Goal: Find specific page/section: Find specific page/section

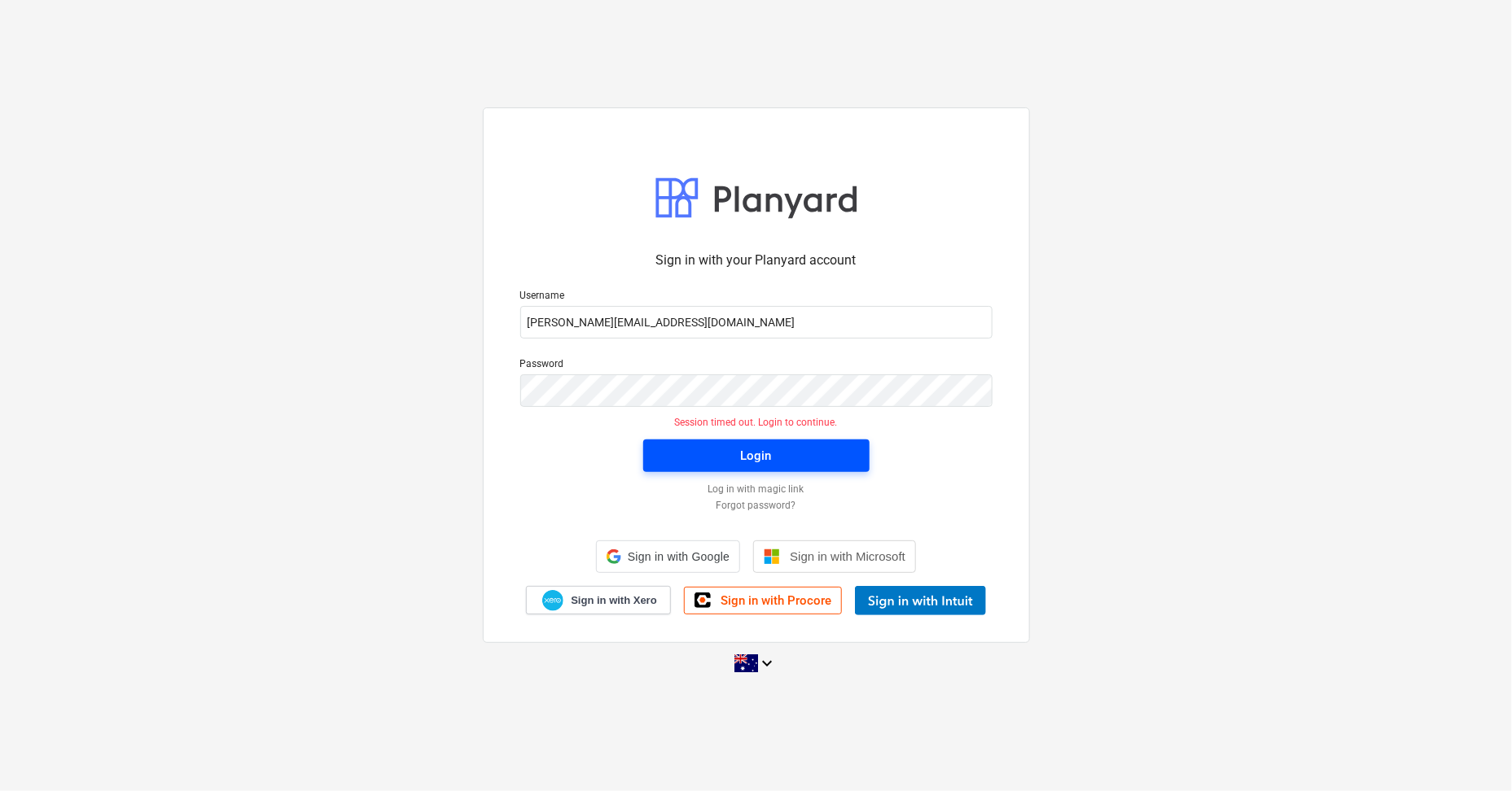
click at [799, 450] on span "Login" at bounding box center [756, 456] width 187 height 21
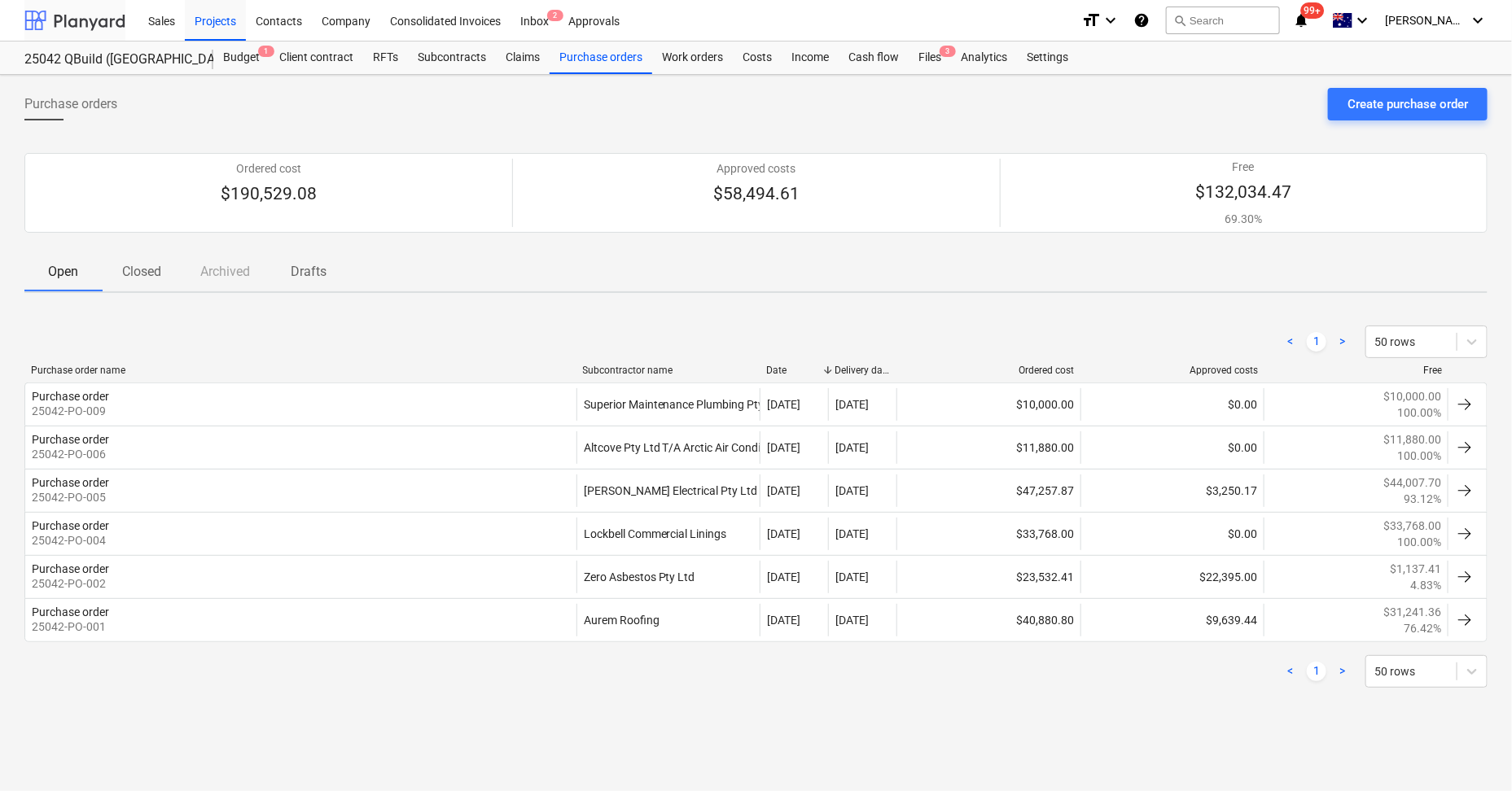
click at [91, 28] on div at bounding box center [74, 20] width 101 height 41
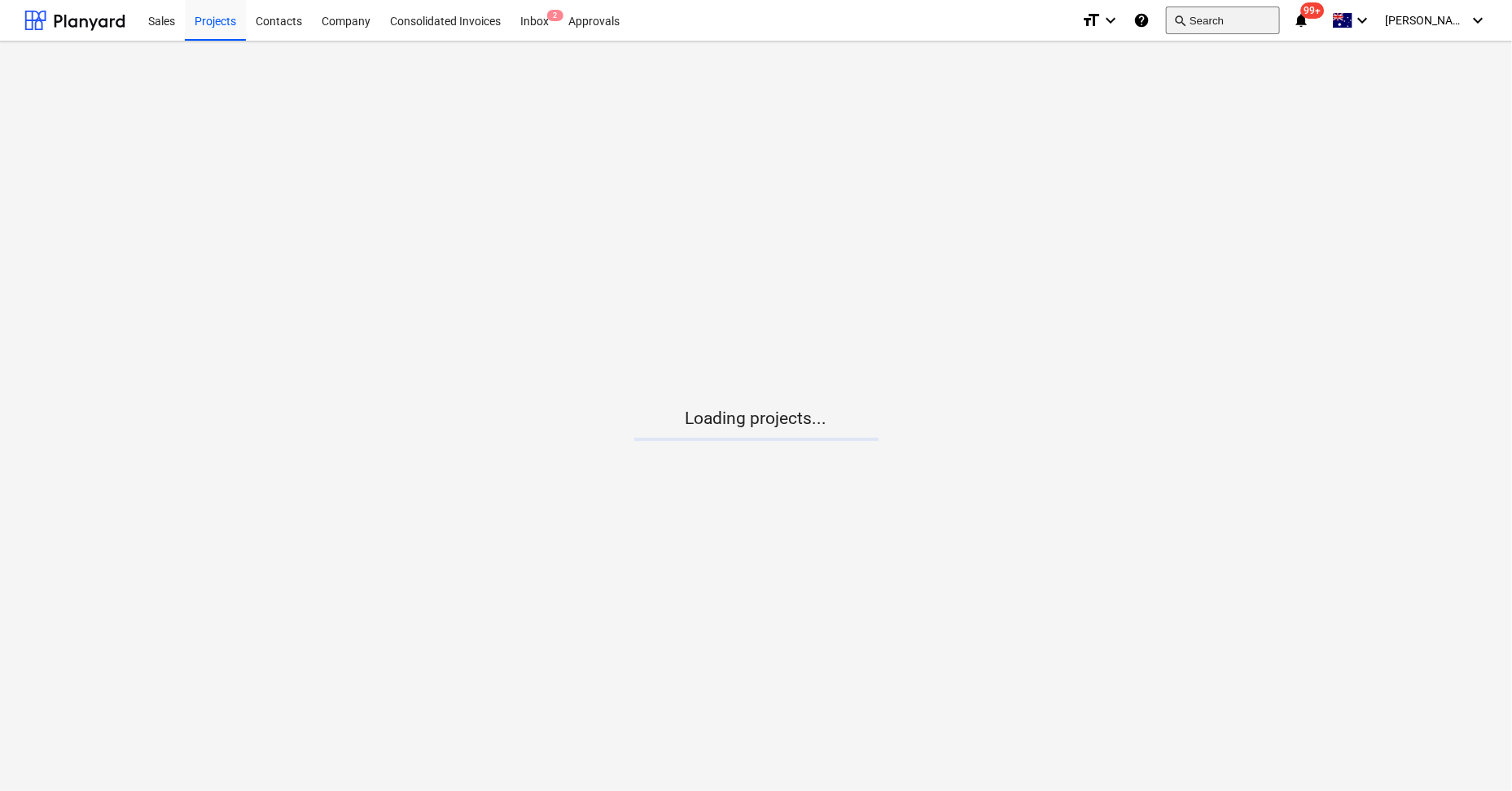
click at [1248, 16] on button "search Search" at bounding box center [1223, 20] width 114 height 28
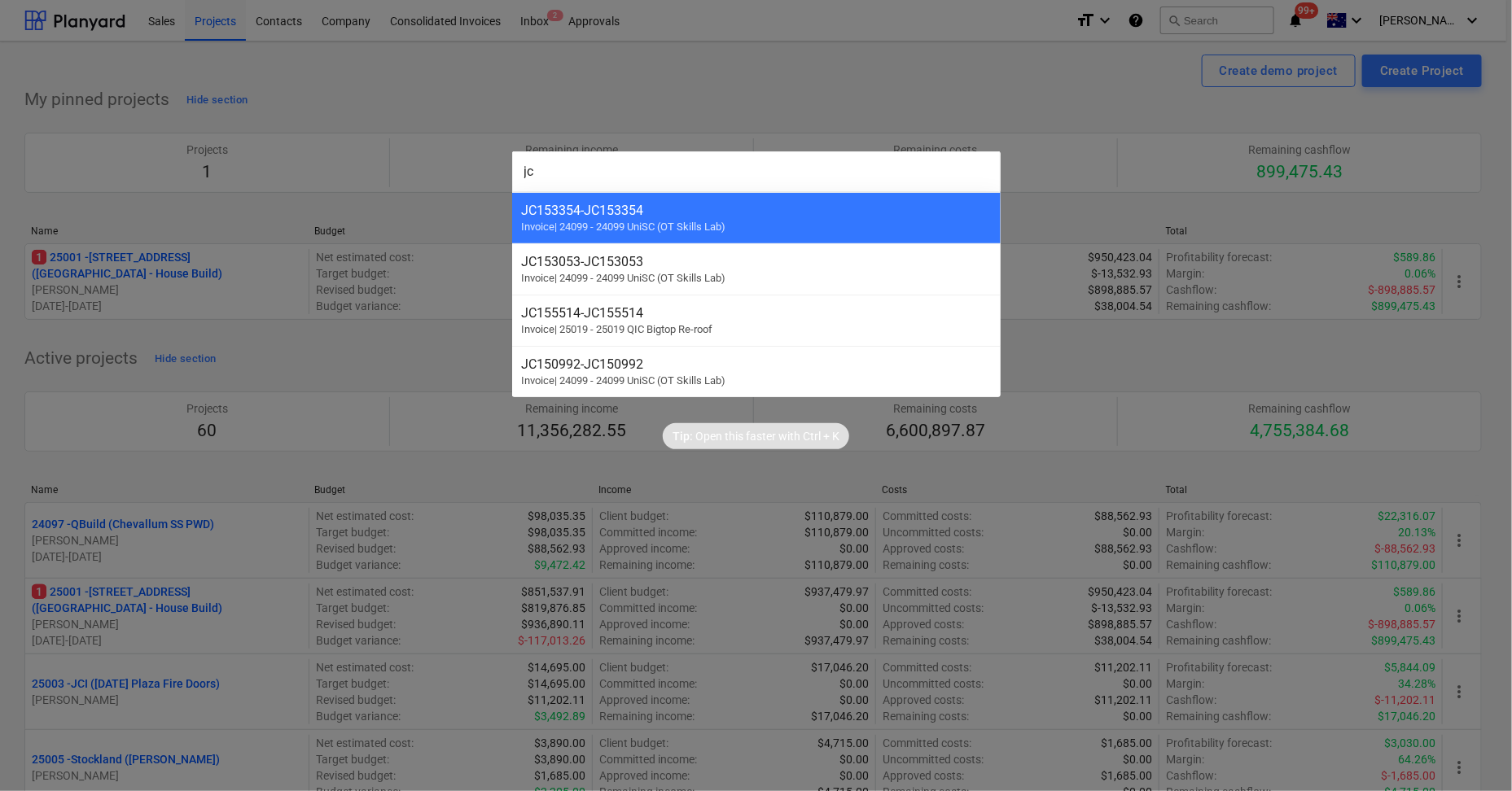
type input "jci"
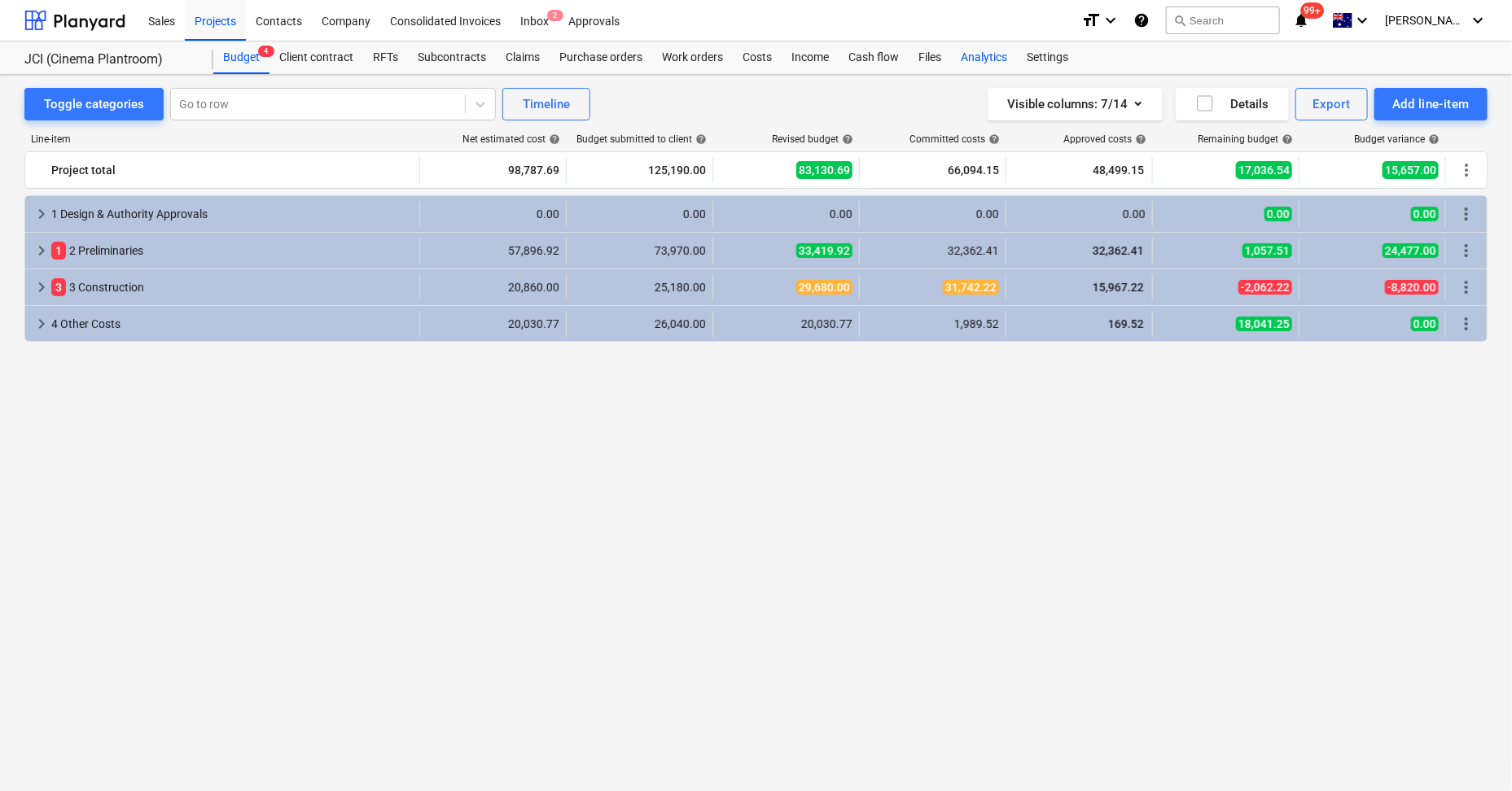
click at [1006, 63] on div "Analytics" at bounding box center [984, 58] width 66 height 33
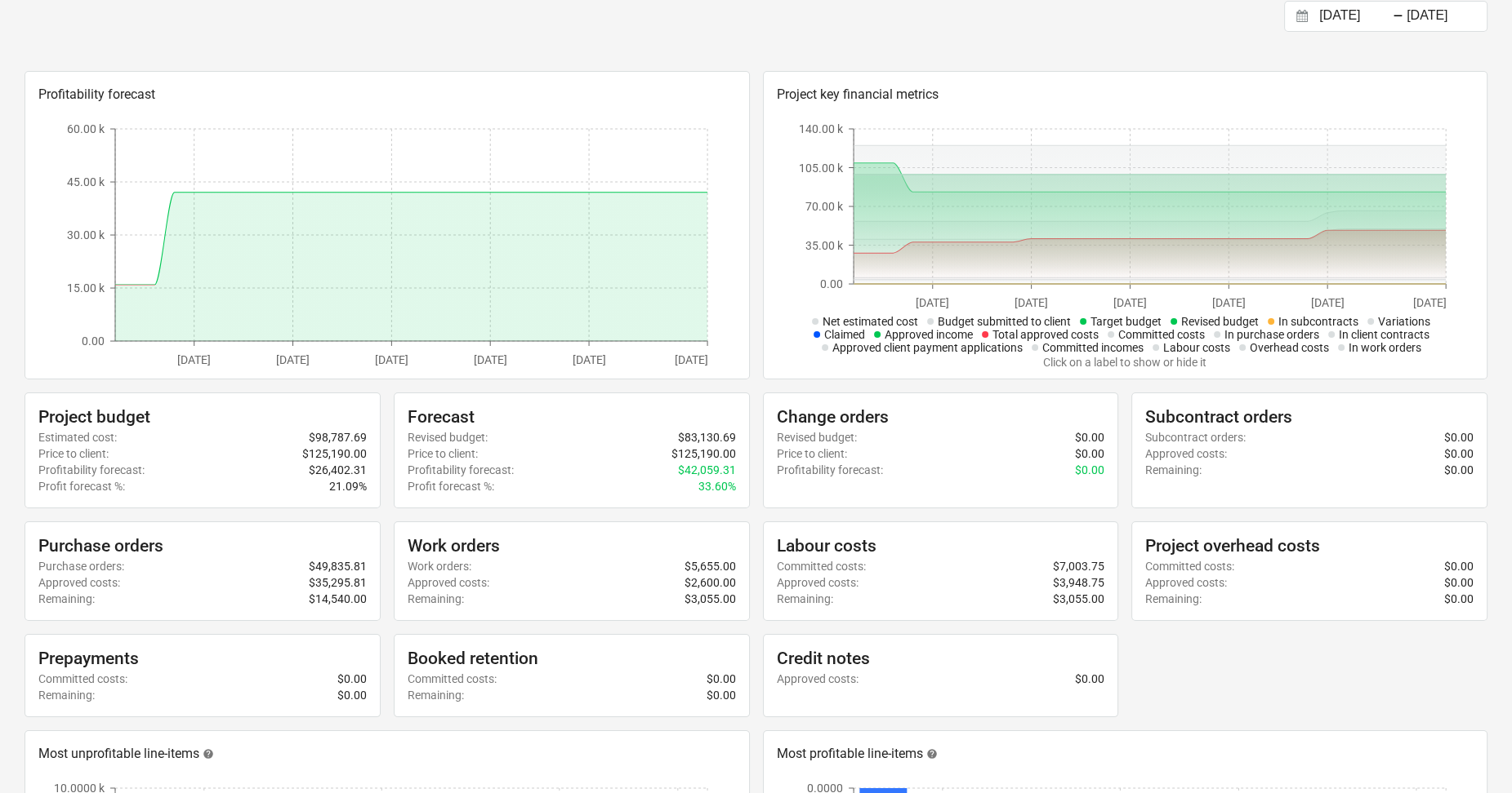
scroll to position [101, 0]
